Goal: Information Seeking & Learning: Find specific fact

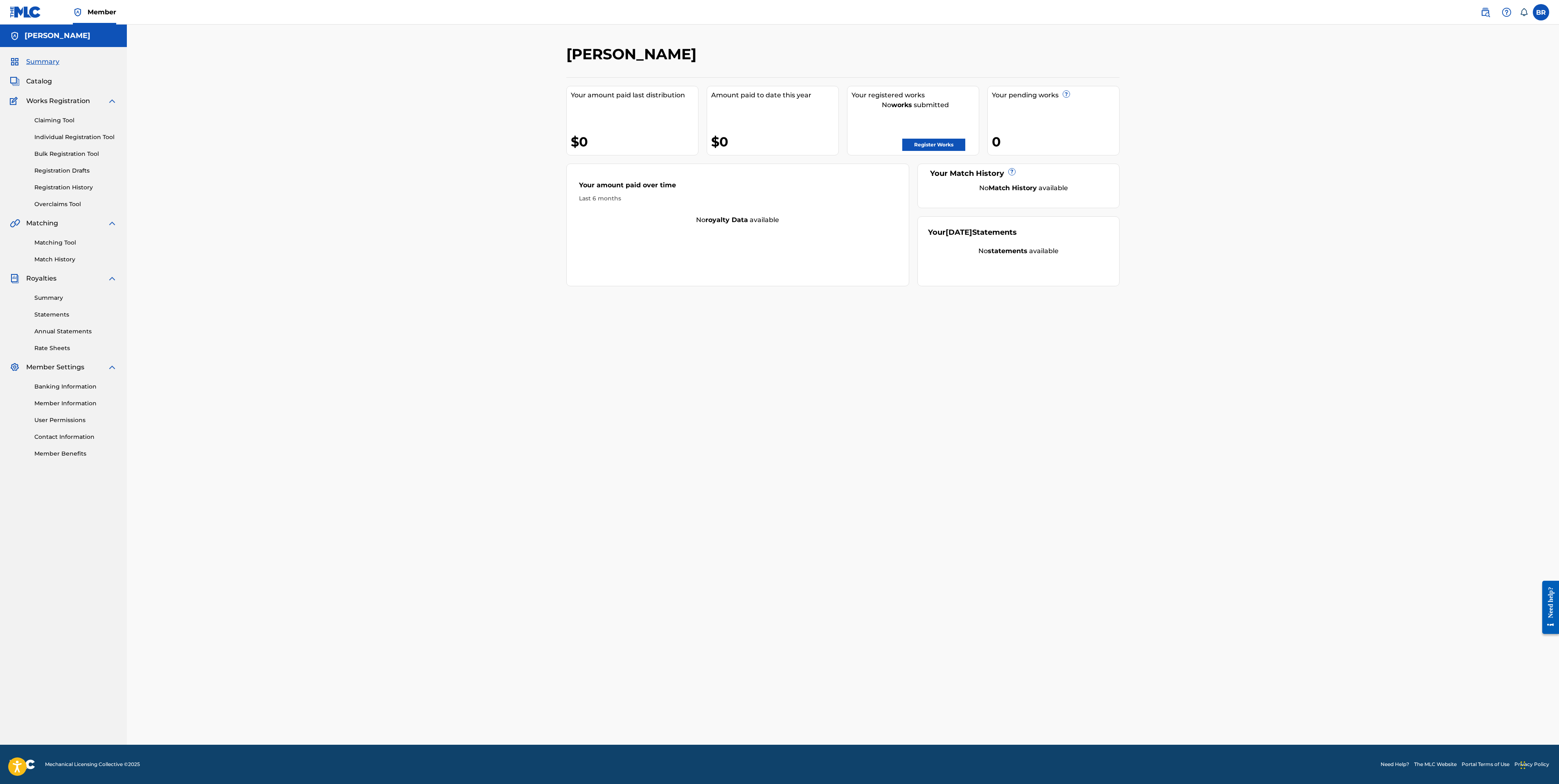
click at [1484, 10] on img at bounding box center [1485, 12] width 10 height 10
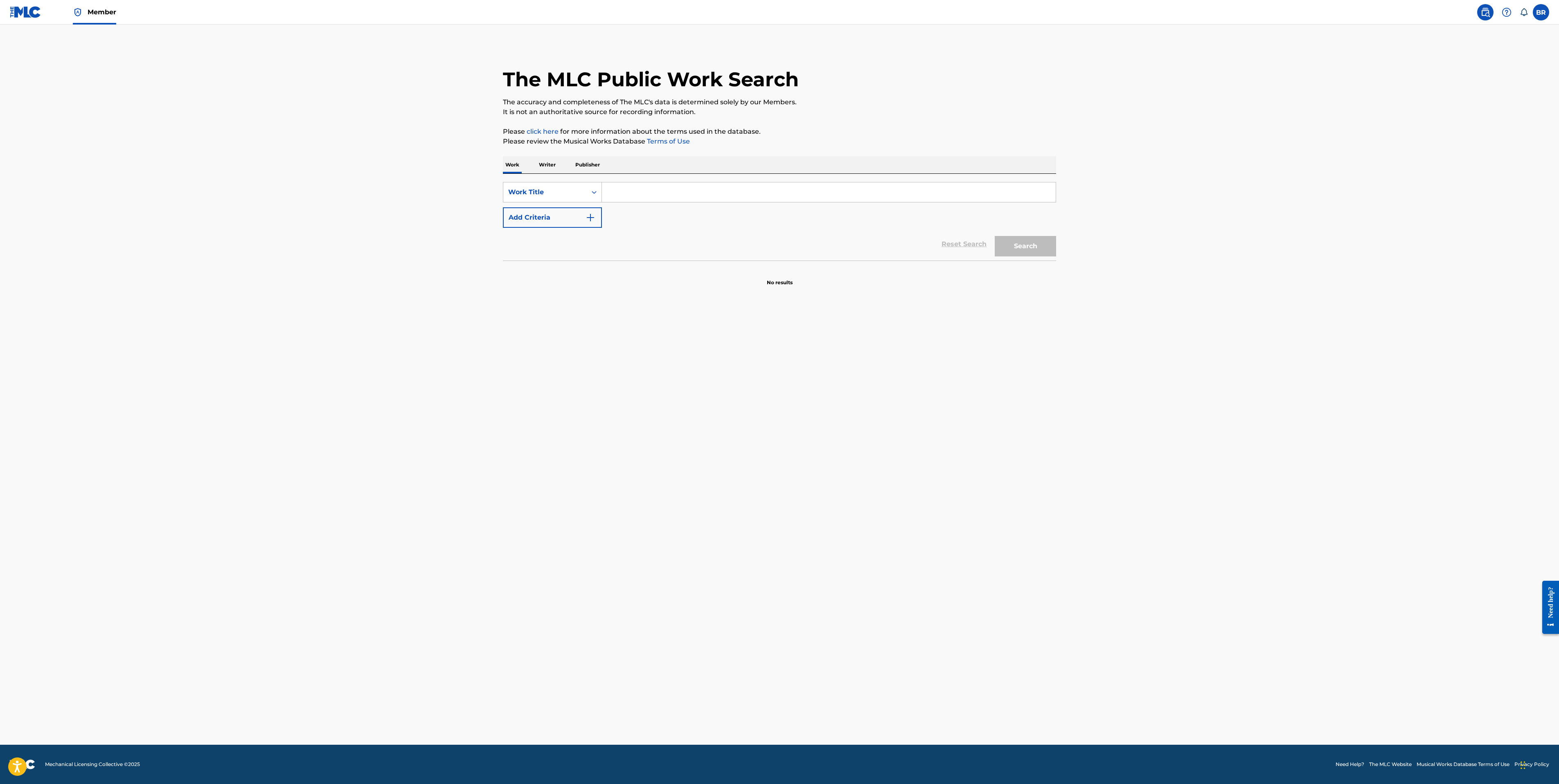
click at [625, 193] on input "Search Form" at bounding box center [828, 193] width 454 height 20
type input "s"
type input "m"
type input "#miles"
click at [1023, 250] on button "Search" at bounding box center [1026, 246] width 61 height 21
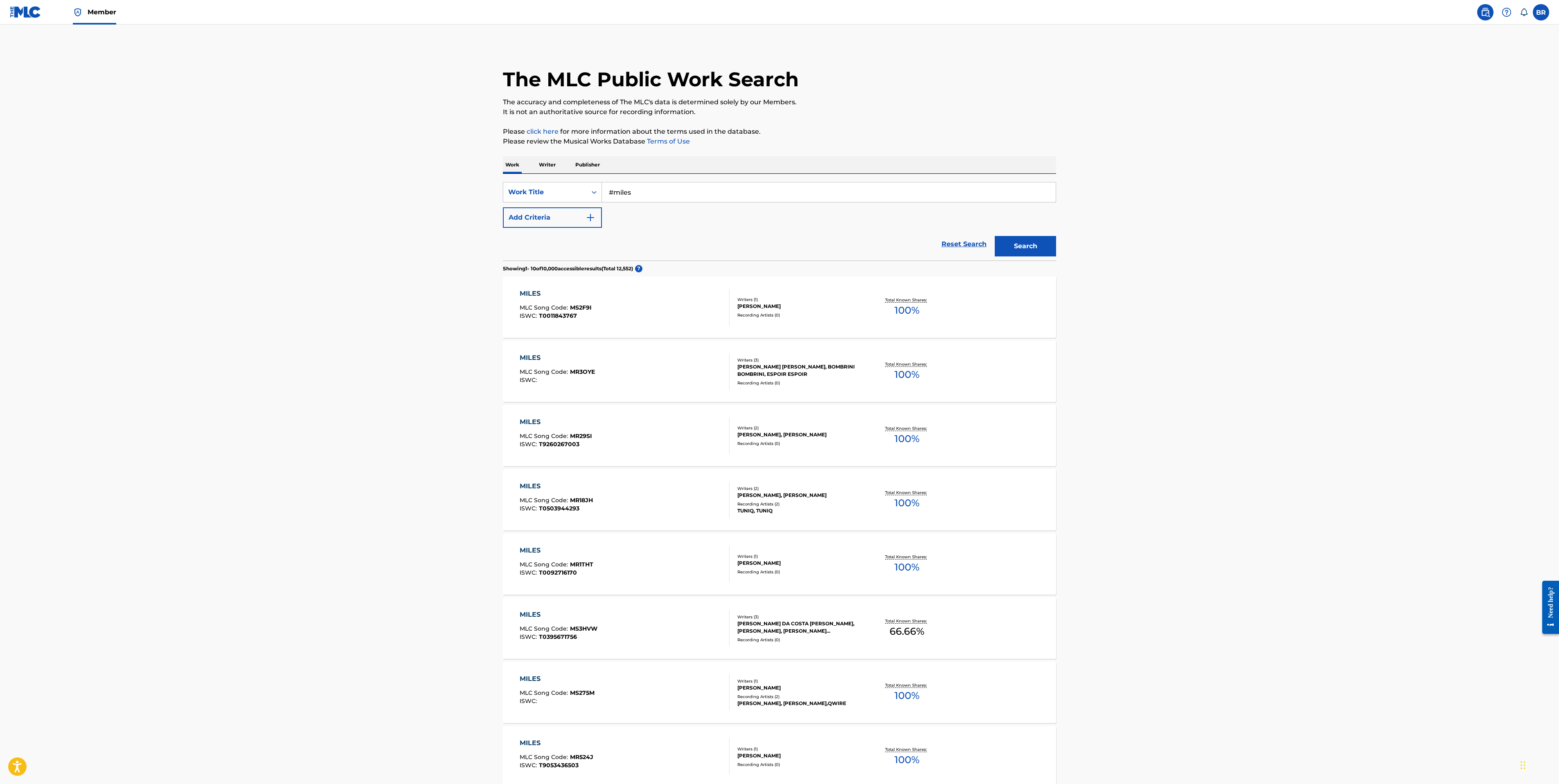
click at [587, 220] on img "Search Form" at bounding box center [590, 217] width 10 height 10
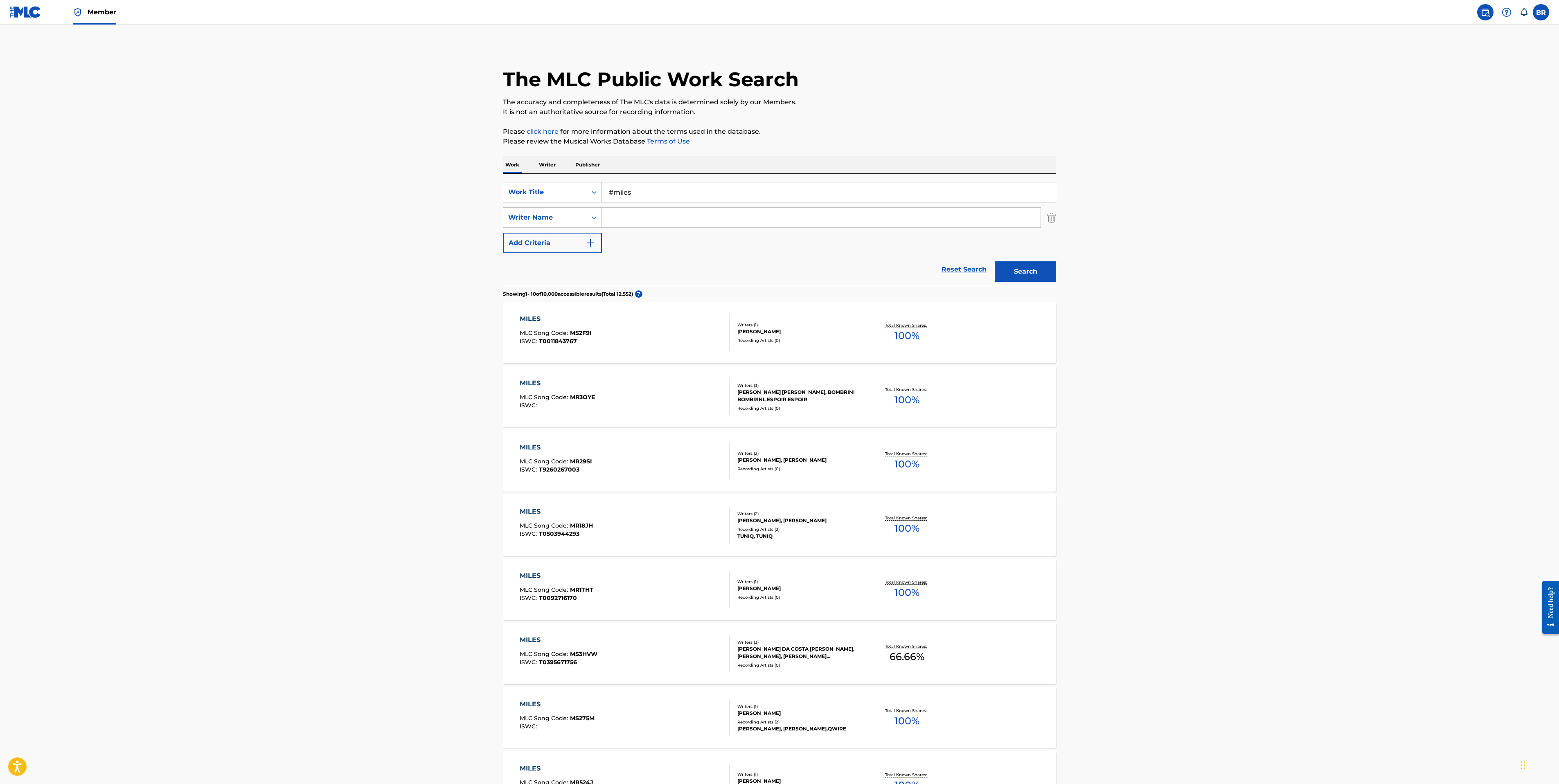
click at [629, 215] on input "Search Form" at bounding box center [821, 218] width 439 height 20
type input "[PERSON_NAME]"
click at [995, 261] on button "Search" at bounding box center [1026, 271] width 61 height 21
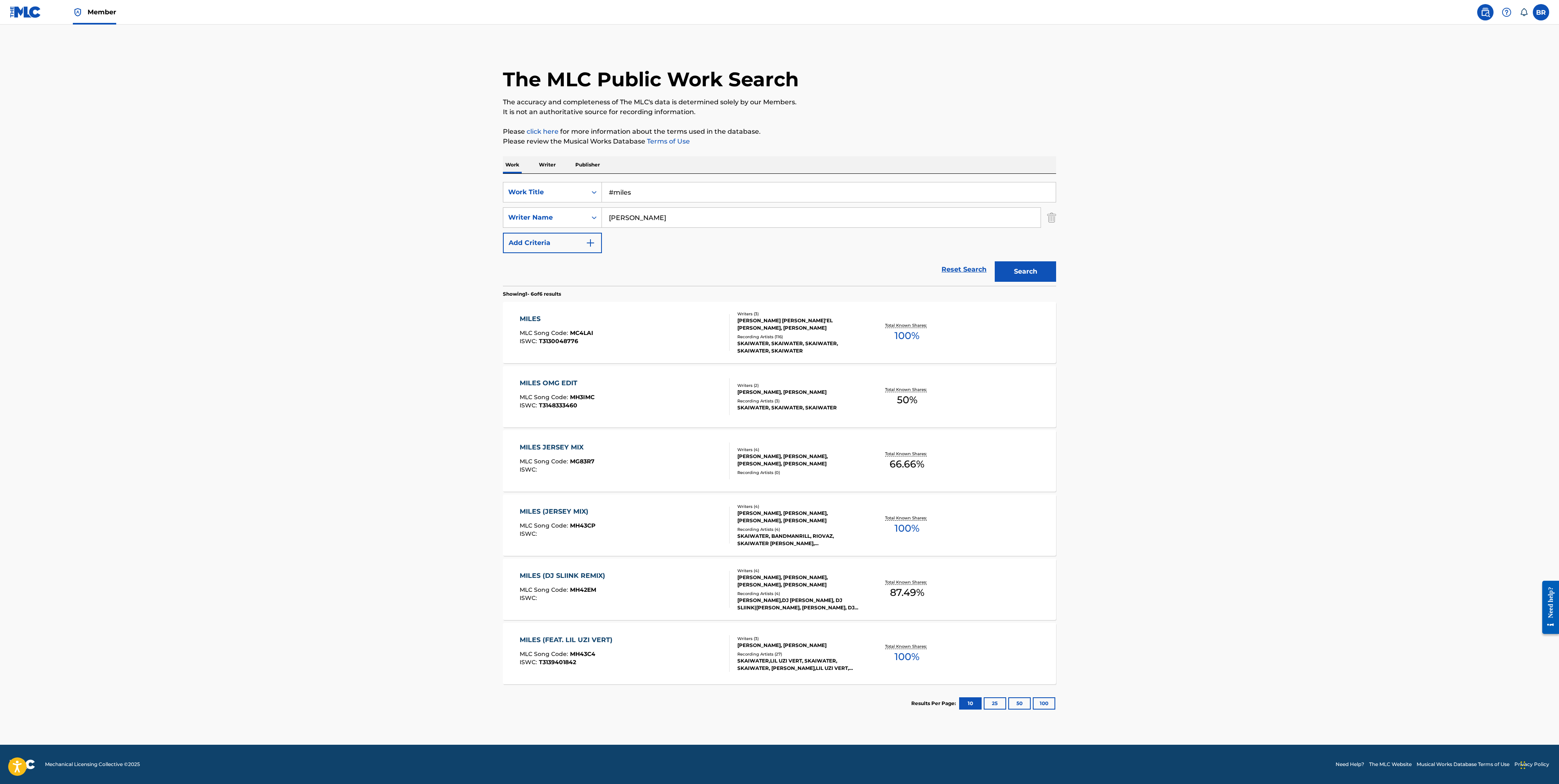
click at [546, 322] on div "MILES" at bounding box center [556, 319] width 74 height 10
click at [576, 397] on span "MH3IMC" at bounding box center [582, 397] width 25 height 8
click at [566, 449] on div "MILES JERSEY MIX" at bounding box center [556, 447] width 75 height 10
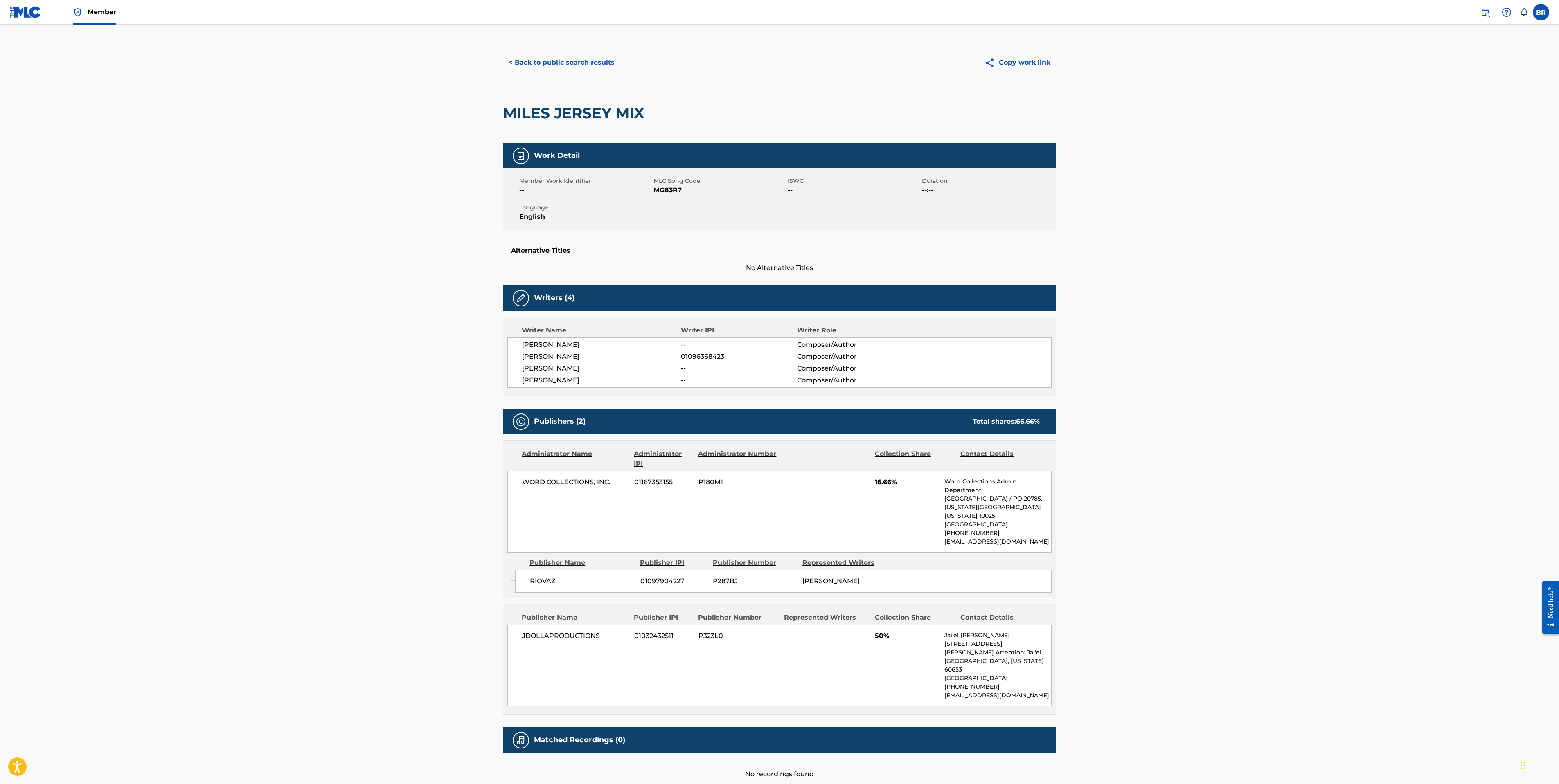
scroll to position [8, 0]
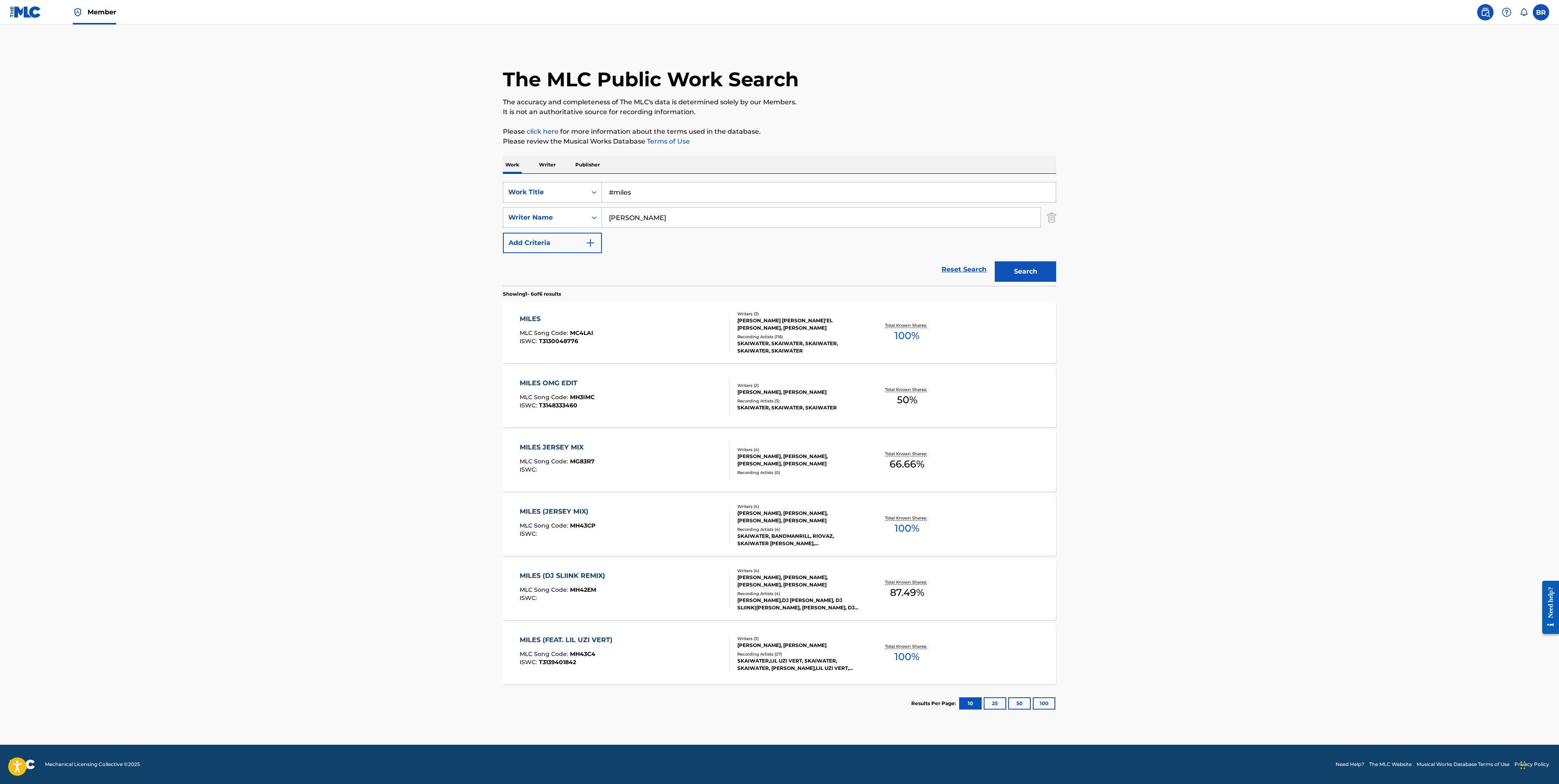
click at [1265, 456] on main "The MLC Public Work Search The accuracy and completeness of The MLC's data is d…" at bounding box center [779, 385] width 1559 height 720
click at [547, 312] on div "MILES MLC Song Code : MC4LAI ISWC : T3130048776 Writers ( 3 ) [PERSON_NAME]'EL …" at bounding box center [780, 332] width 553 height 61
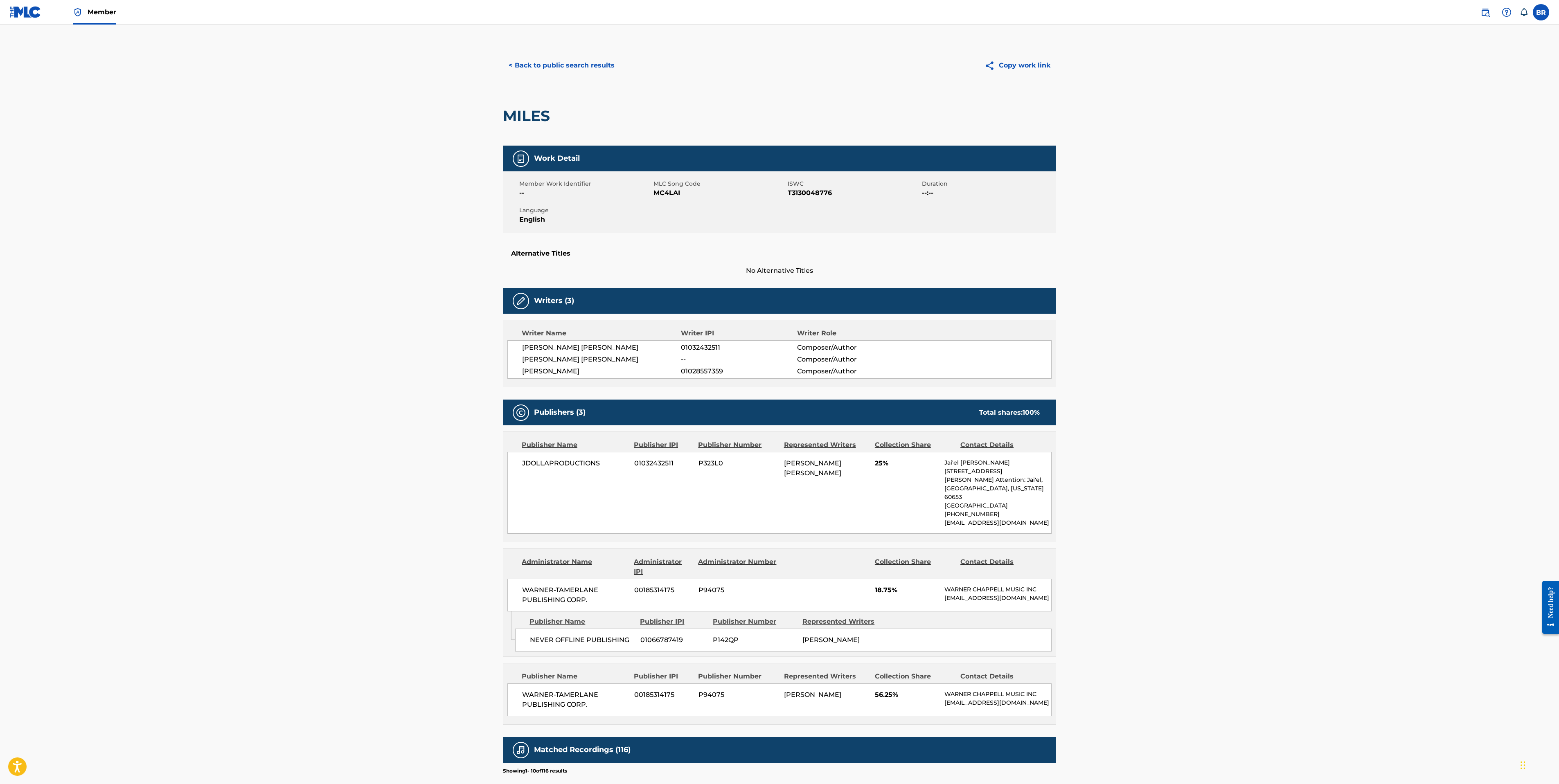
click at [413, 274] on main "< Back to public search results Copy work link MILES Work Detail Member Work Id…" at bounding box center [779, 533] width 1559 height 1017
click at [658, 462] on span "01032432511" at bounding box center [663, 463] width 58 height 10
copy span "01032432511"
